Goal: Browse casually

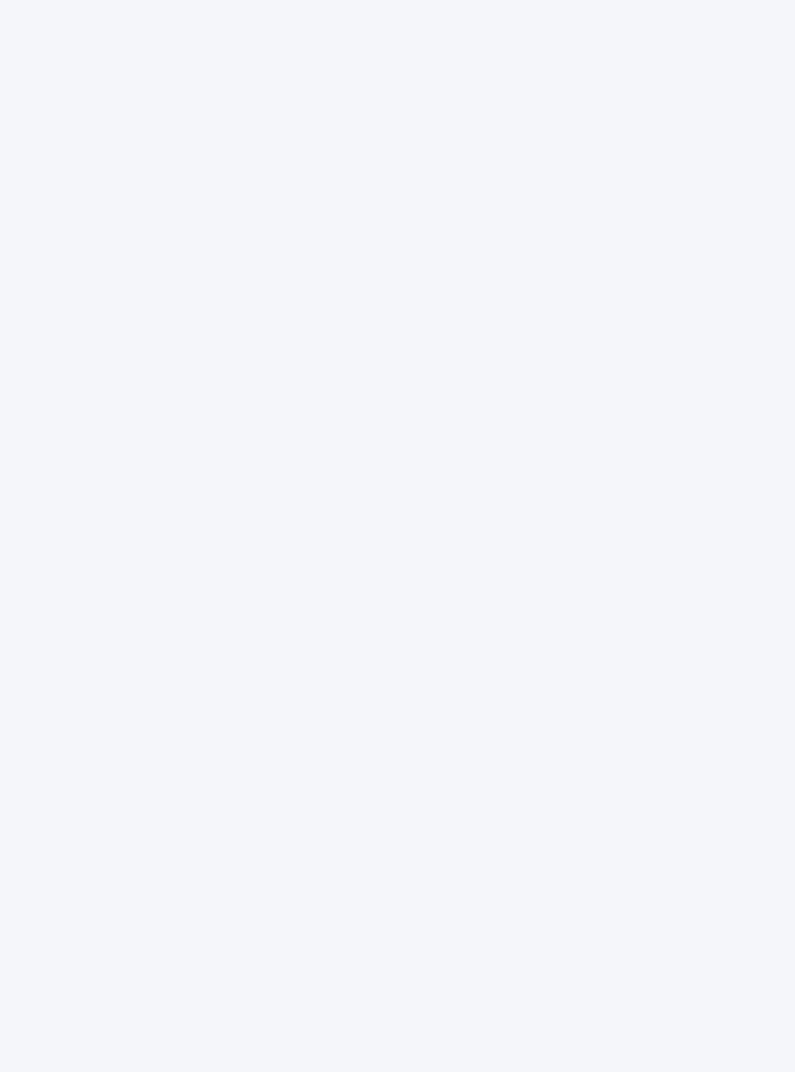
click at [16, 290] on div at bounding box center [397, 536] width 795 height 1072
